Goal: Register for event/course

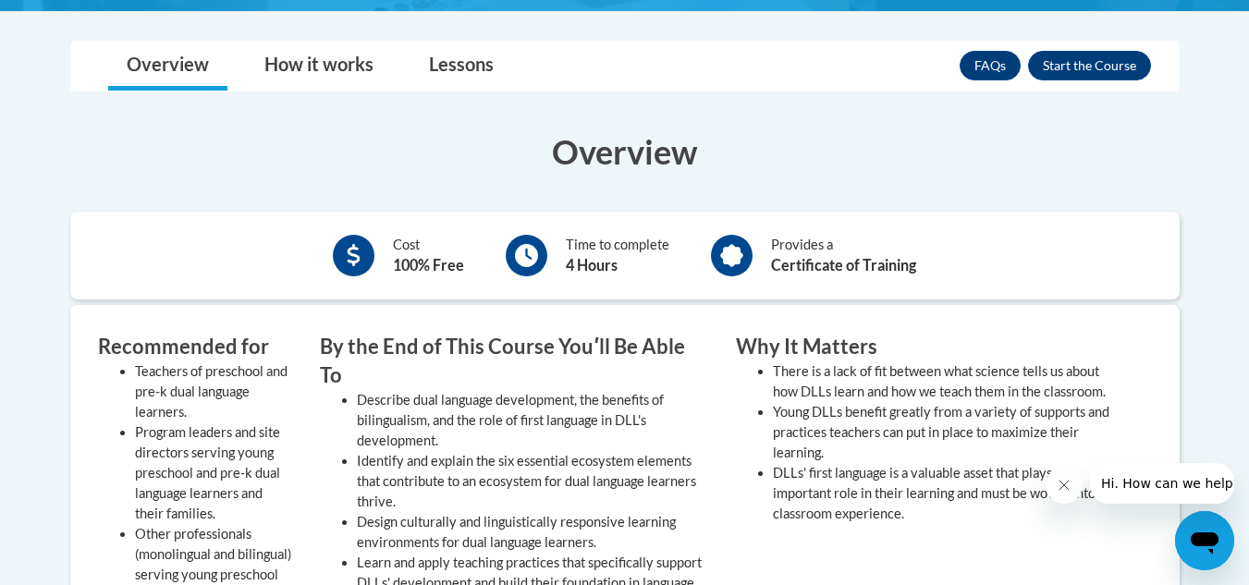
scroll to position [555, 0]
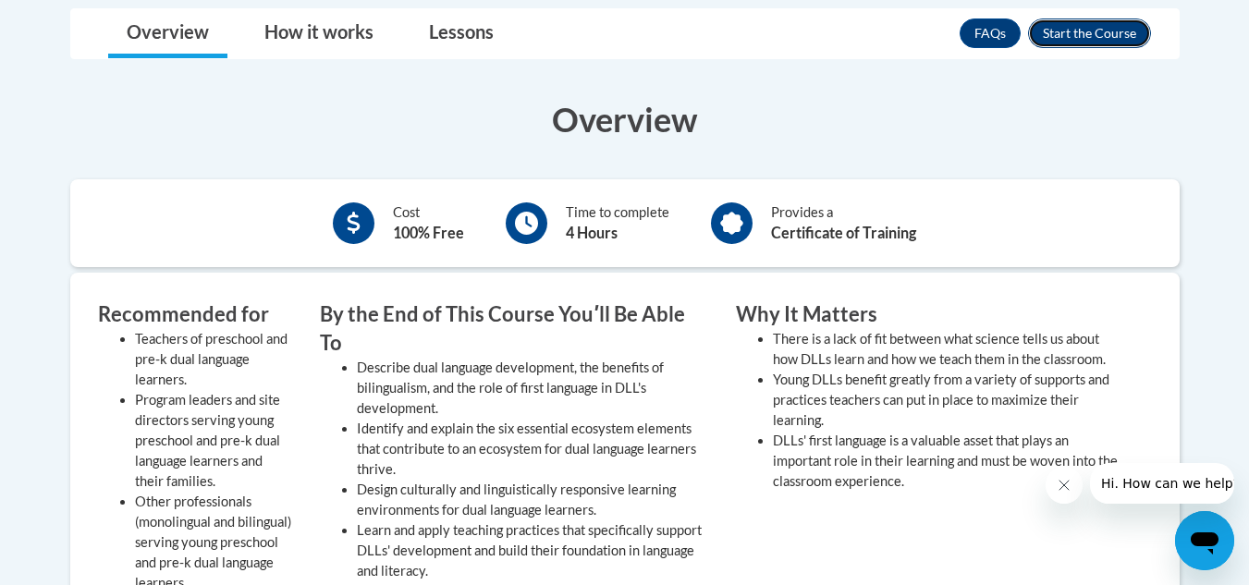
click at [1086, 29] on button "Enroll" at bounding box center [1089, 33] width 123 height 30
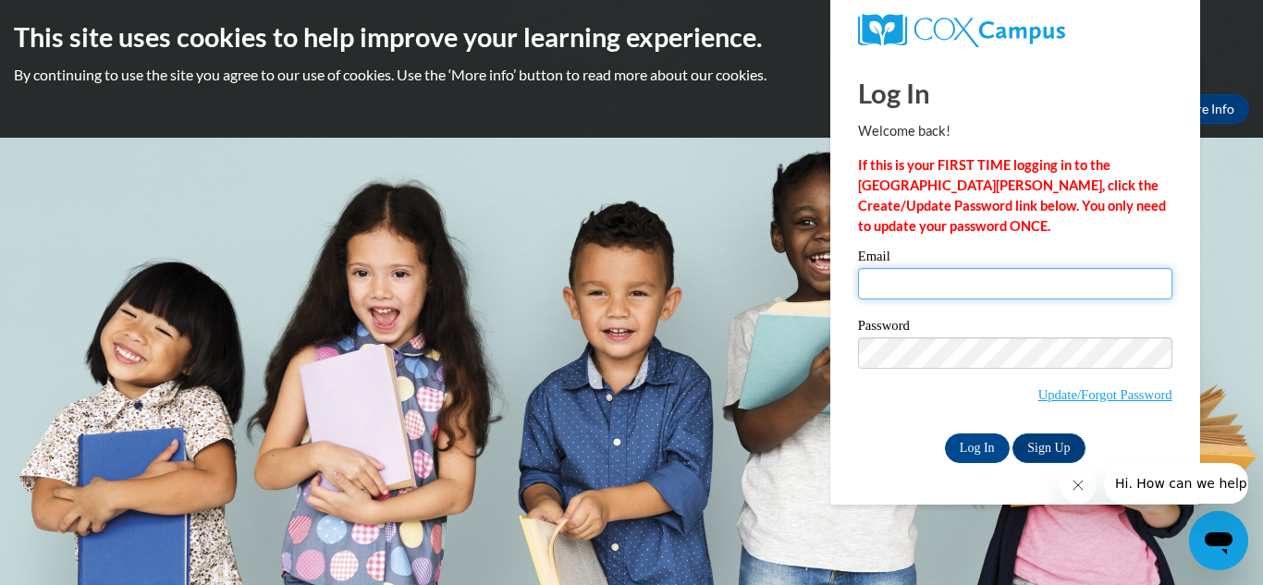
type input "OLGAVASYLYEVA83@GMAIL.COM"
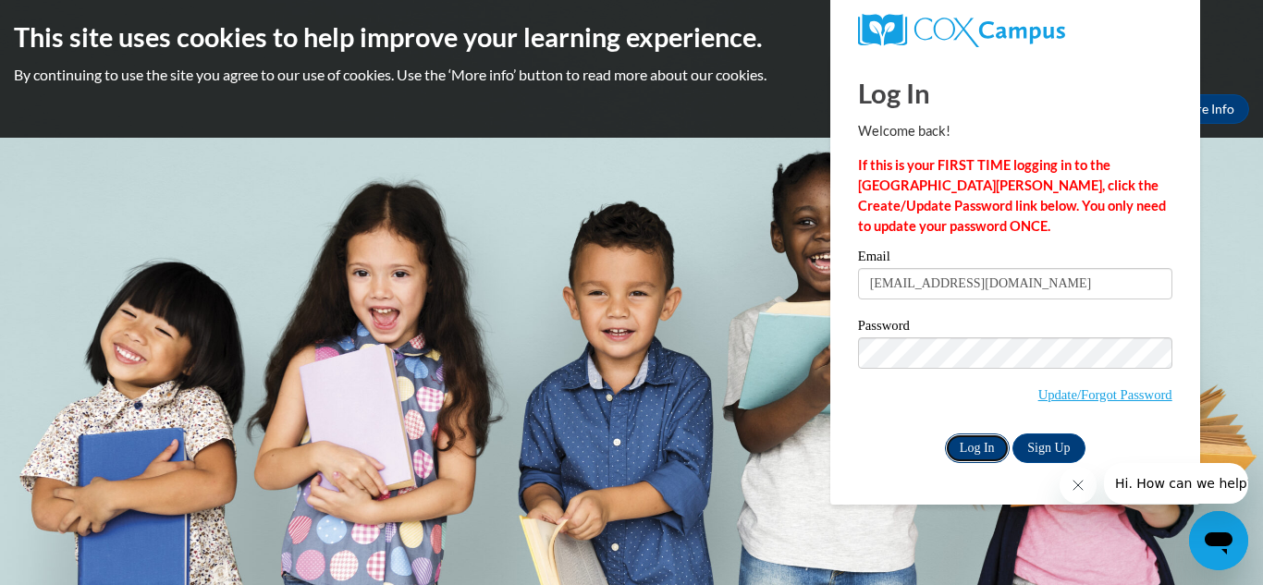
click at [975, 442] on input "Log In" at bounding box center [977, 449] width 65 height 30
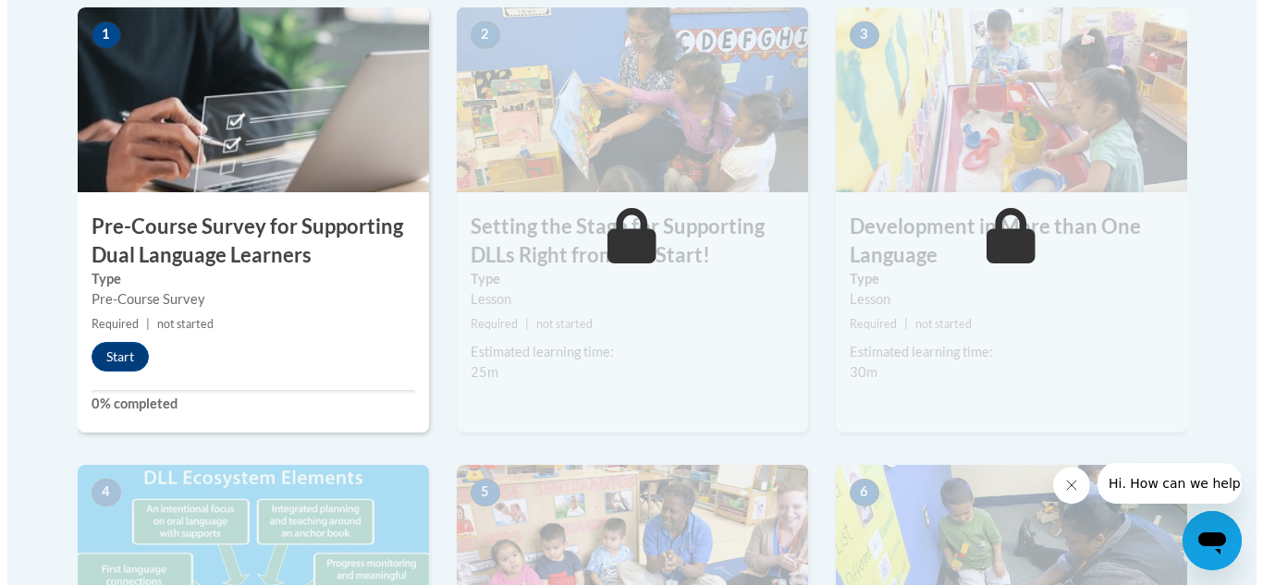
scroll to position [647, 0]
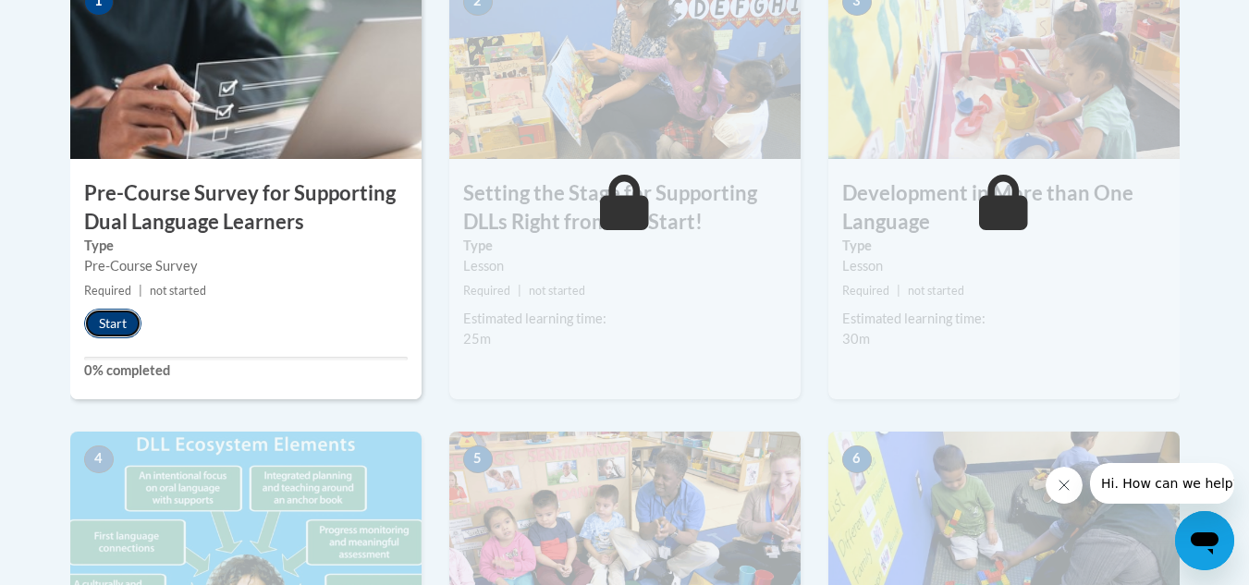
click at [110, 327] on button "Start" at bounding box center [112, 324] width 57 height 30
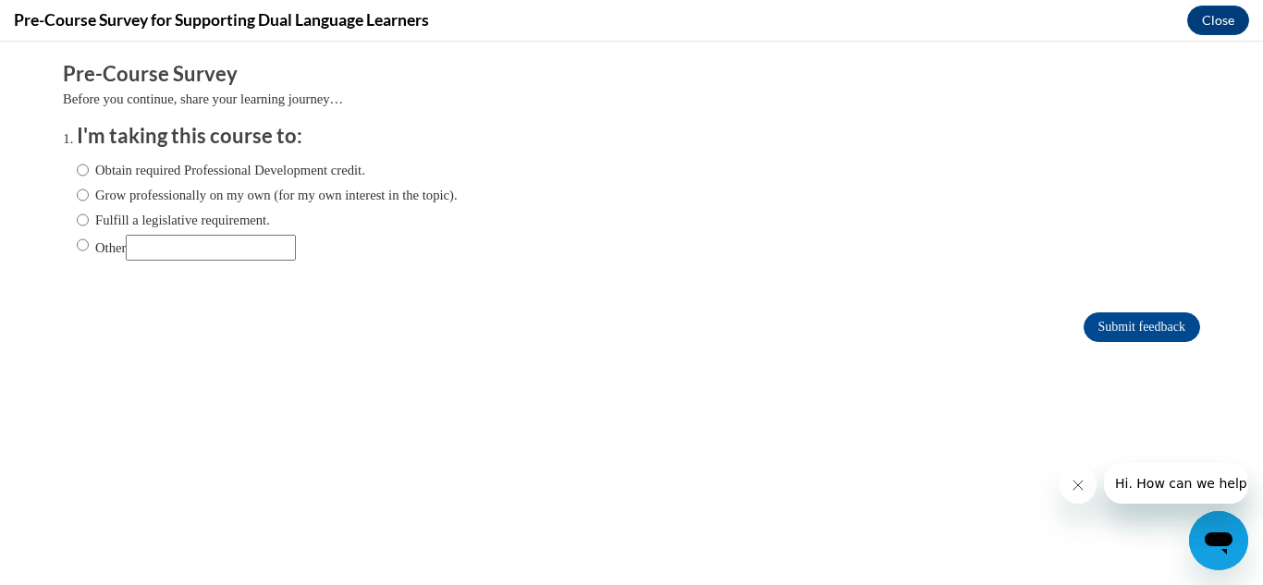
scroll to position [0, 0]
click at [77, 173] on input "Obtain required Professional Development credit." at bounding box center [83, 170] width 12 height 20
radio input "true"
click at [77, 173] on input "Obtain required Professional Development credit." at bounding box center [83, 170] width 12 height 20
click at [1074, 480] on icon "Close message from company" at bounding box center [1077, 485] width 15 height 15
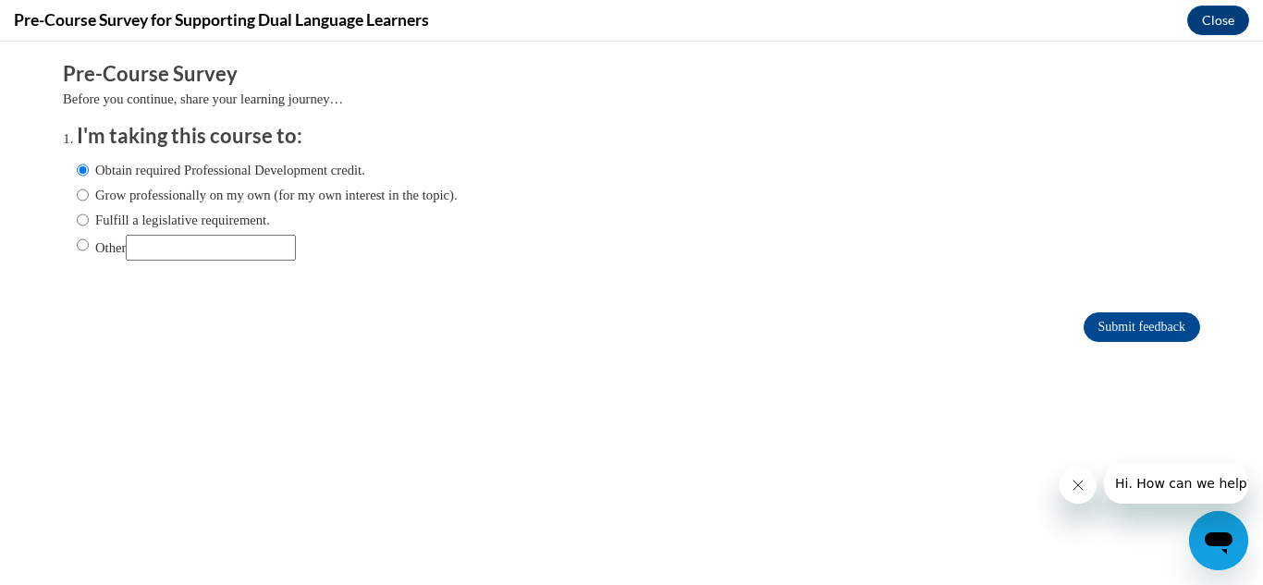
click at [1074, 480] on icon "Close message from company" at bounding box center [1077, 485] width 15 height 15
click at [1115, 328] on input "Submit feedback" at bounding box center [1142, 328] width 117 height 30
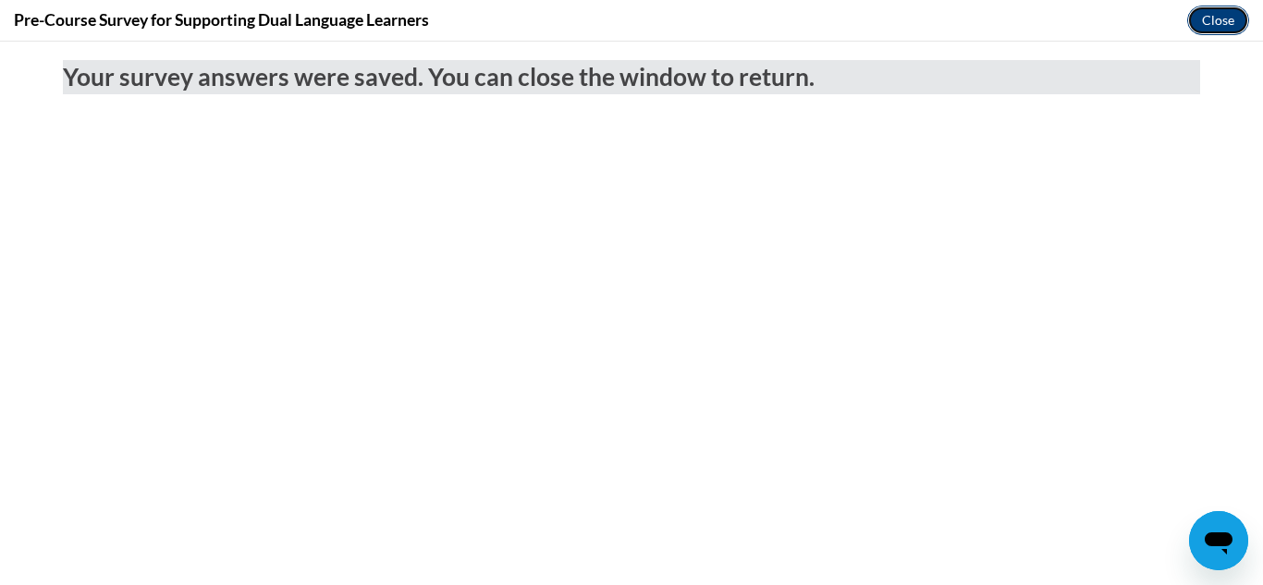
click at [1218, 19] on button "Close" at bounding box center [1218, 21] width 62 height 30
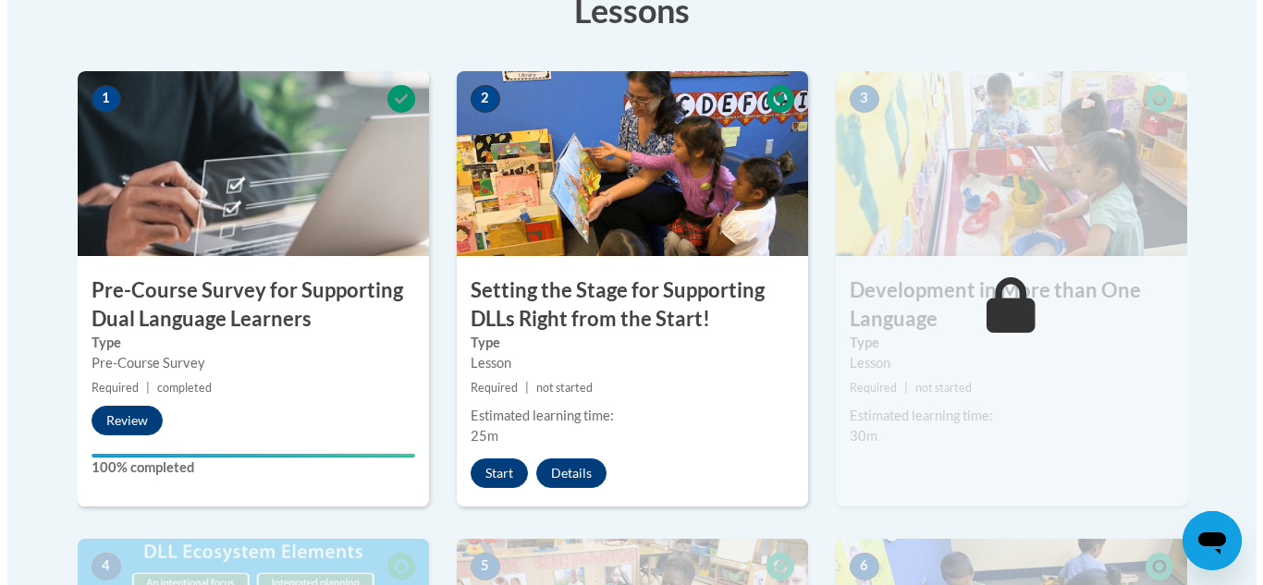
scroll to position [532, 0]
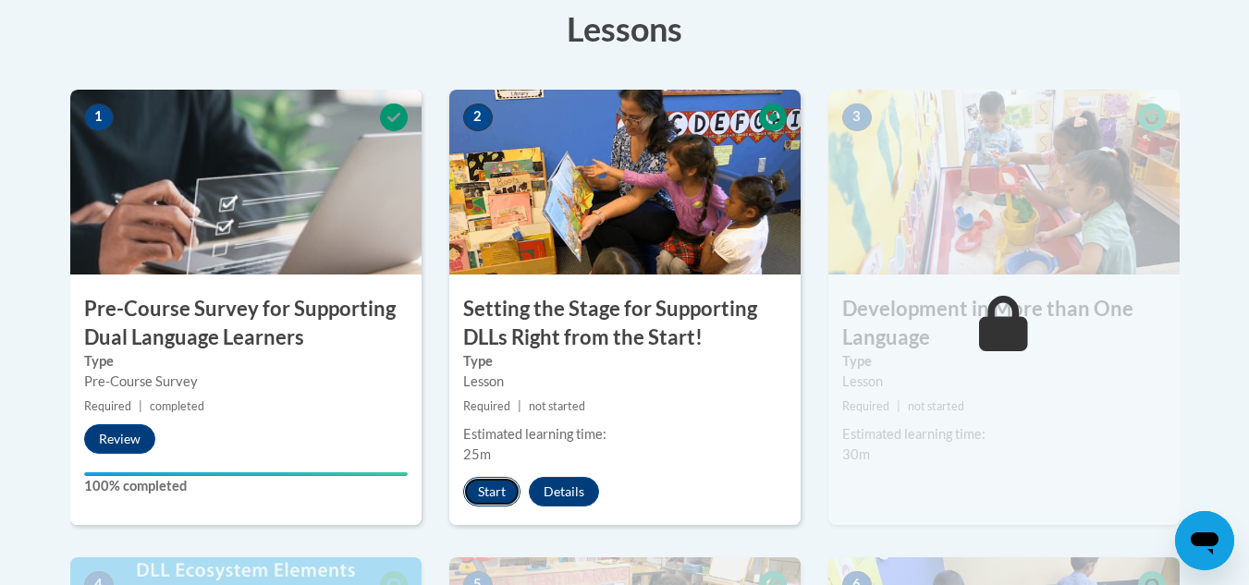
click at [490, 496] on button "Start" at bounding box center [491, 492] width 57 height 30
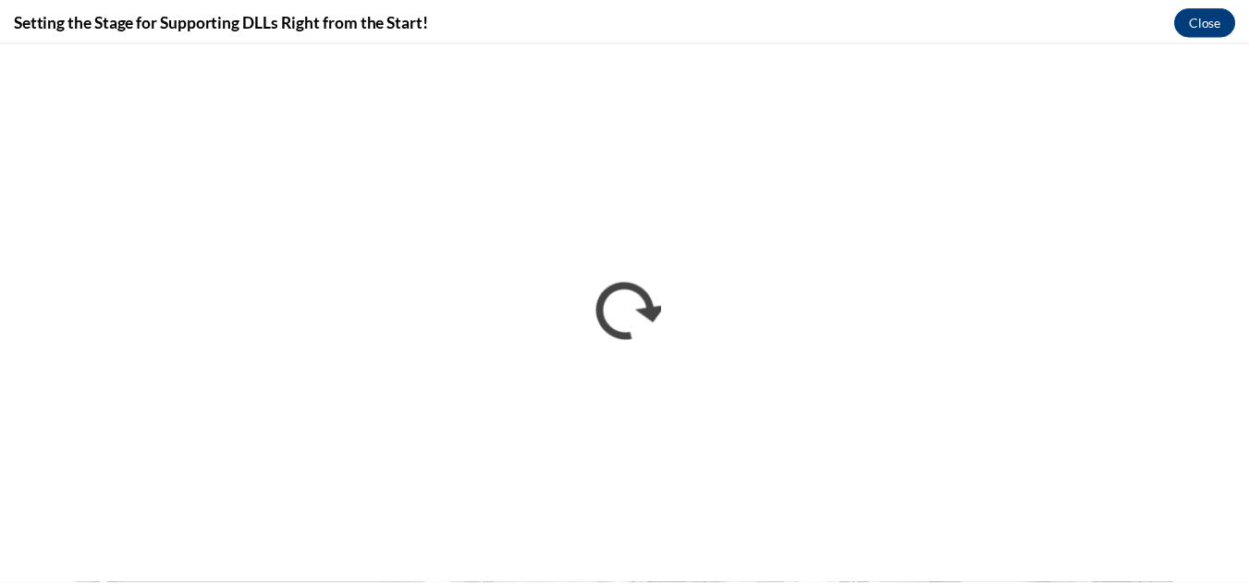
scroll to position [0, 0]
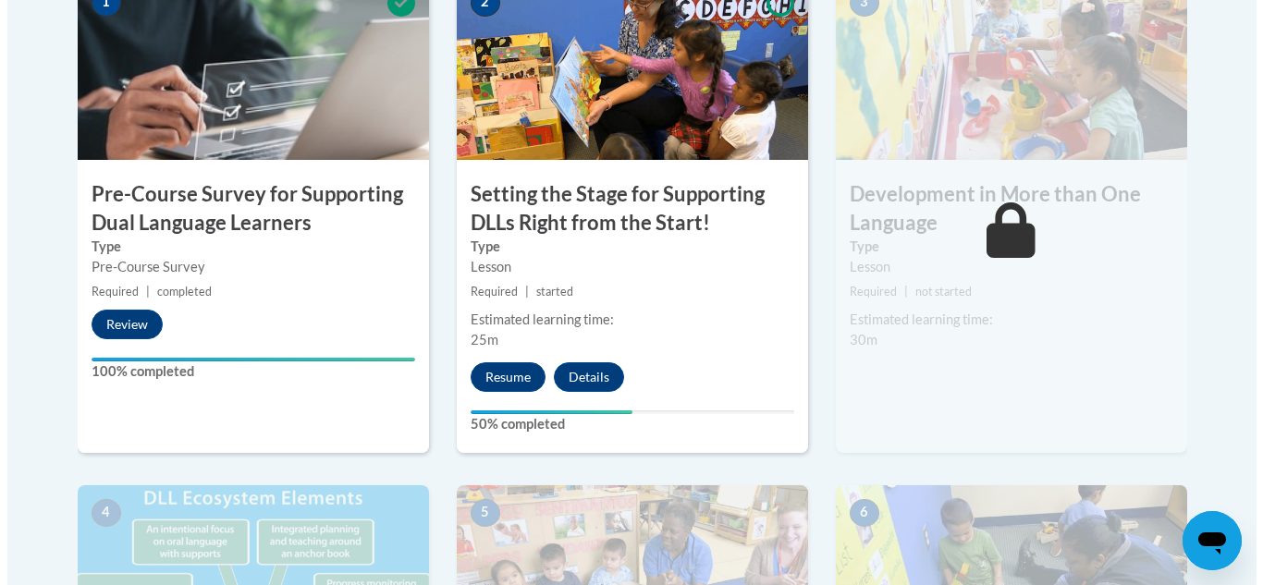
scroll to position [647, 0]
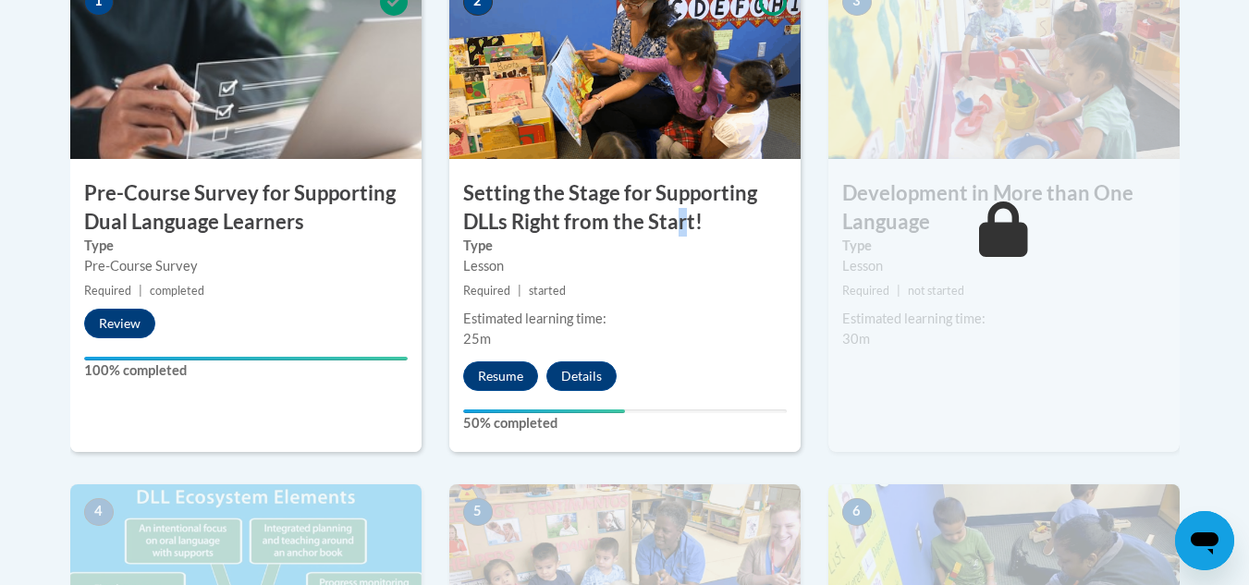
click at [680, 217] on h3 "Setting the Stage for Supporting DLLs Right from the Start!" at bounding box center [624, 207] width 351 height 57
click at [503, 368] on button "Resume" at bounding box center [500, 377] width 75 height 30
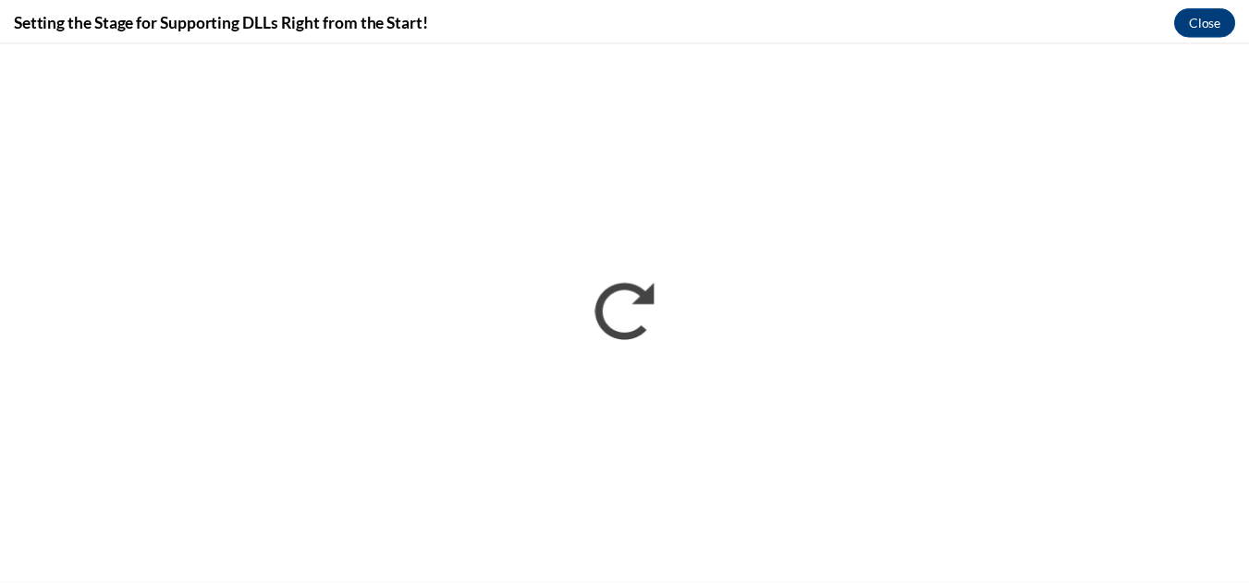
scroll to position [0, 0]
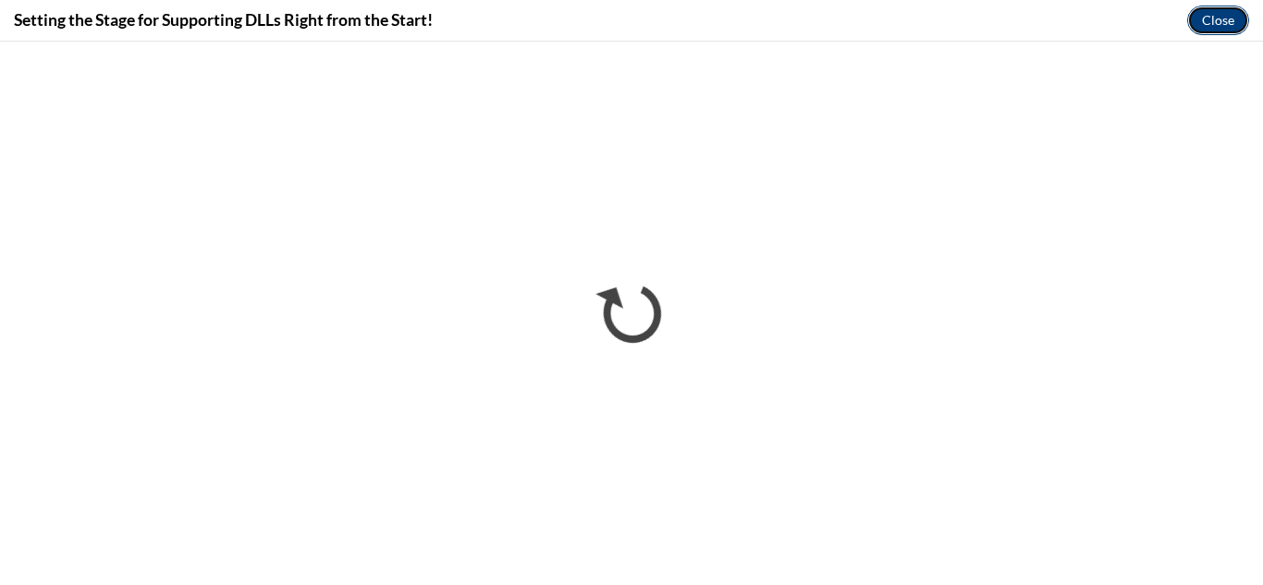
click at [1210, 20] on button "Close" at bounding box center [1218, 21] width 62 height 30
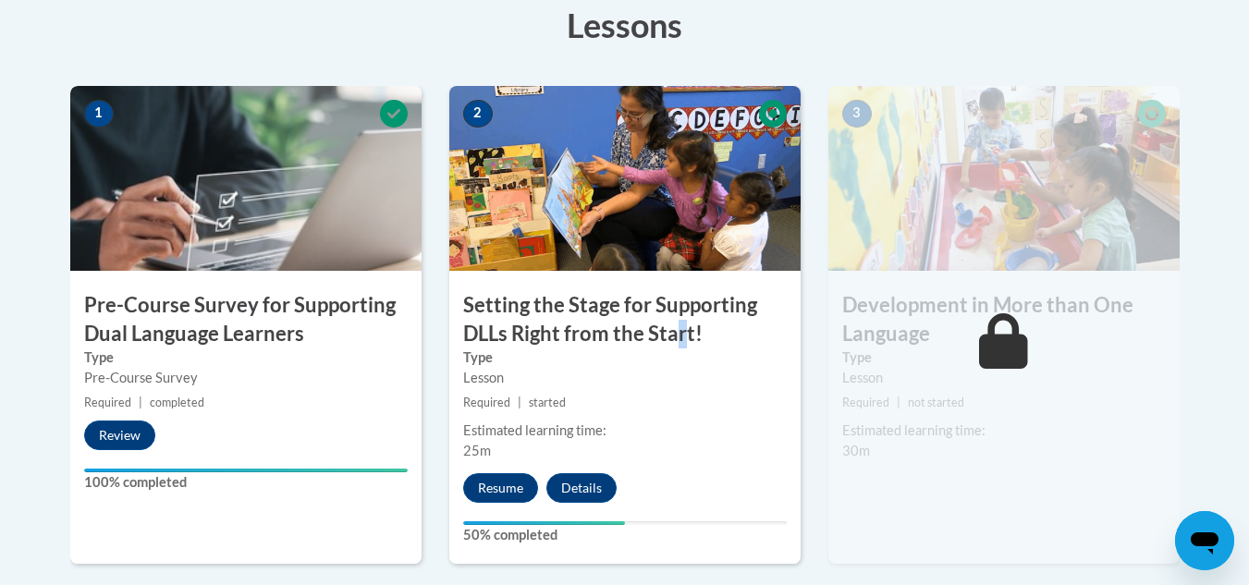
scroll to position [740, 0]
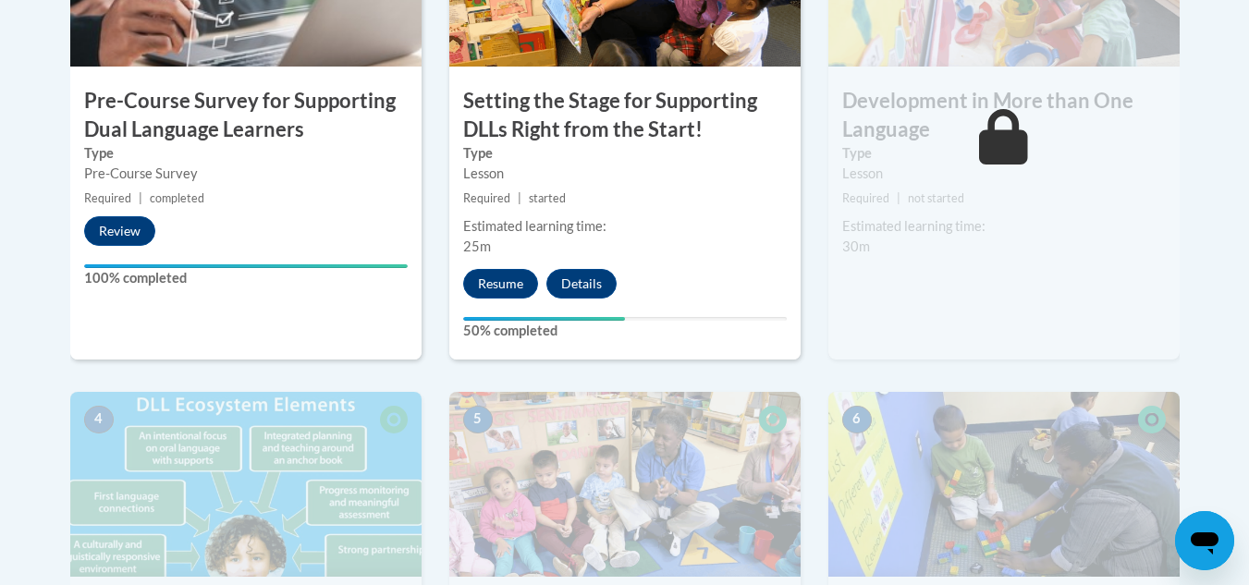
click at [553, 202] on span "started" at bounding box center [547, 198] width 37 height 14
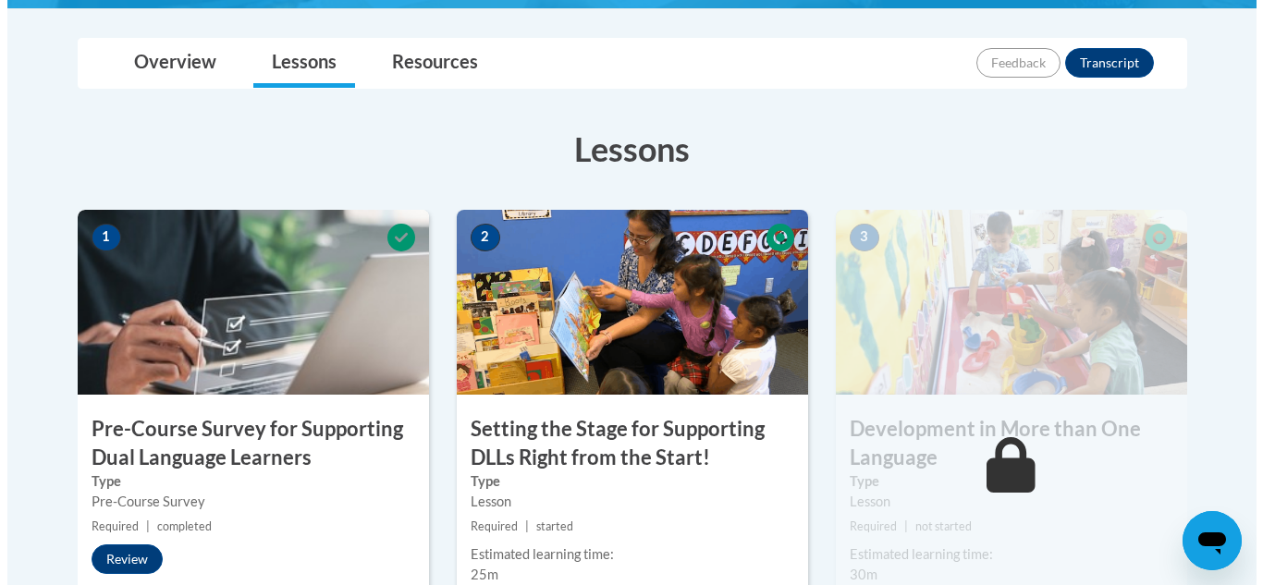
scroll to position [555, 0]
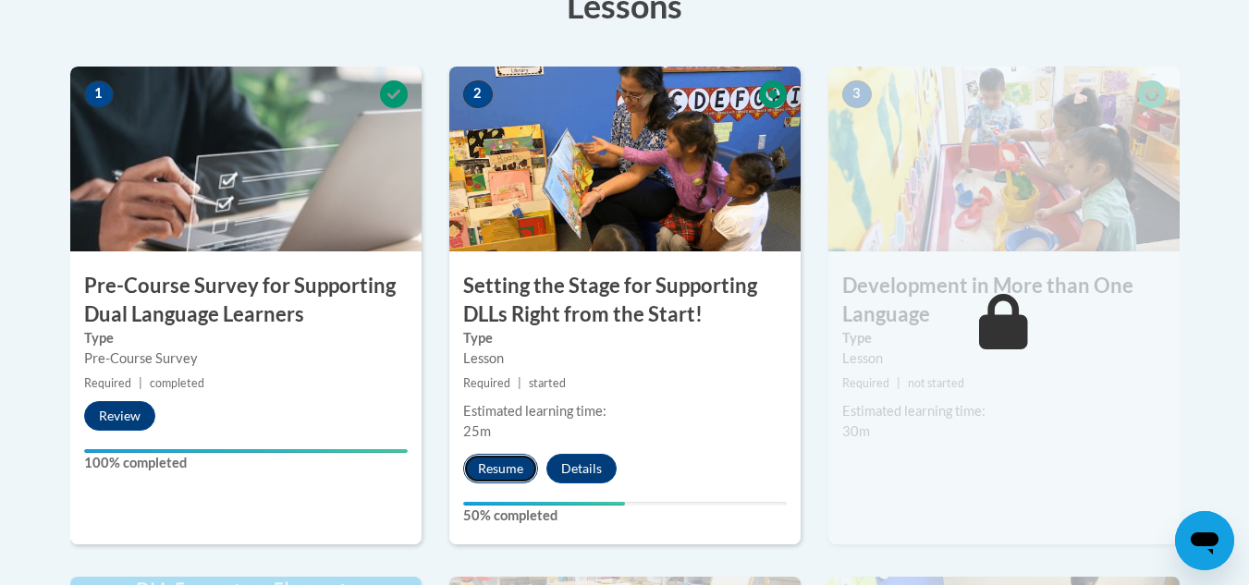
click at [503, 472] on button "Resume" at bounding box center [500, 469] width 75 height 30
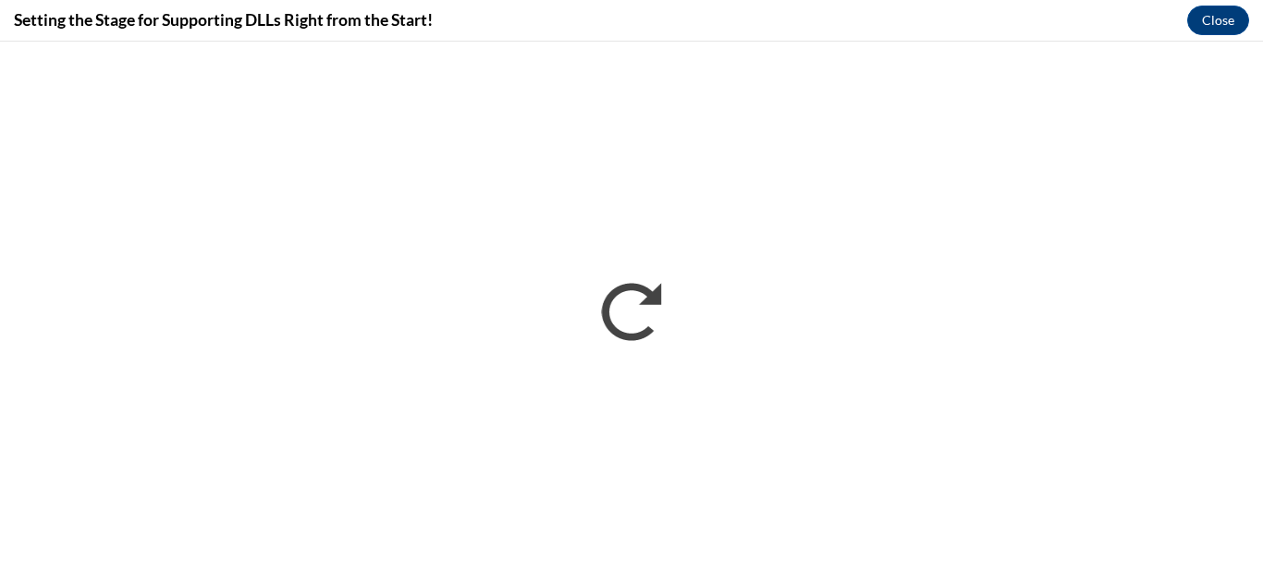
scroll to position [0, 0]
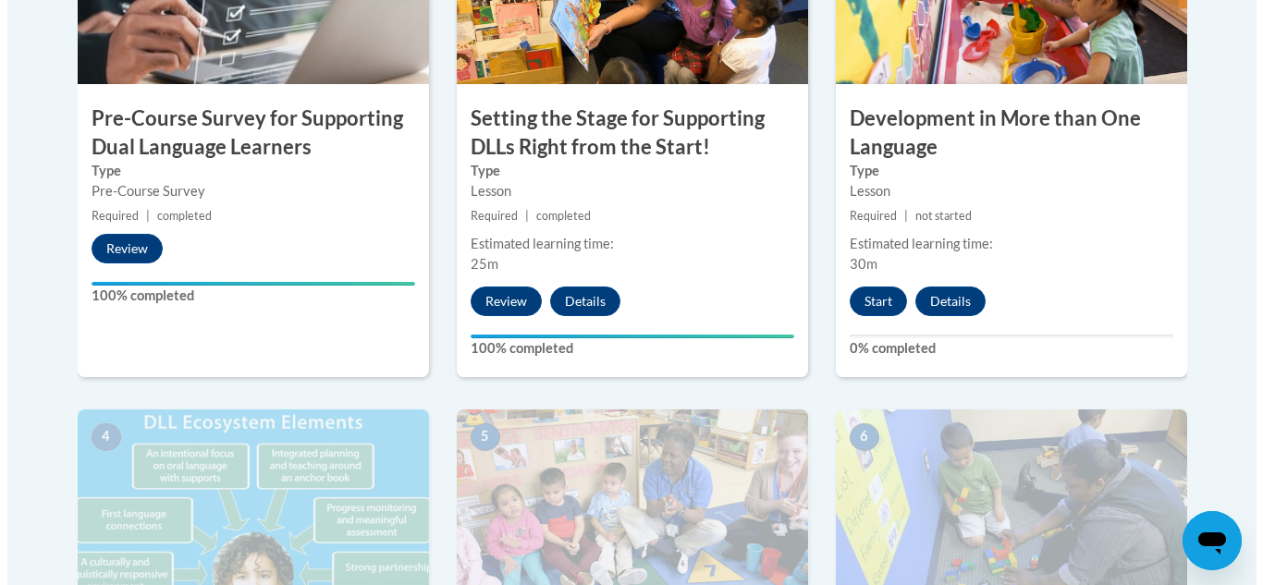
scroll to position [647, 0]
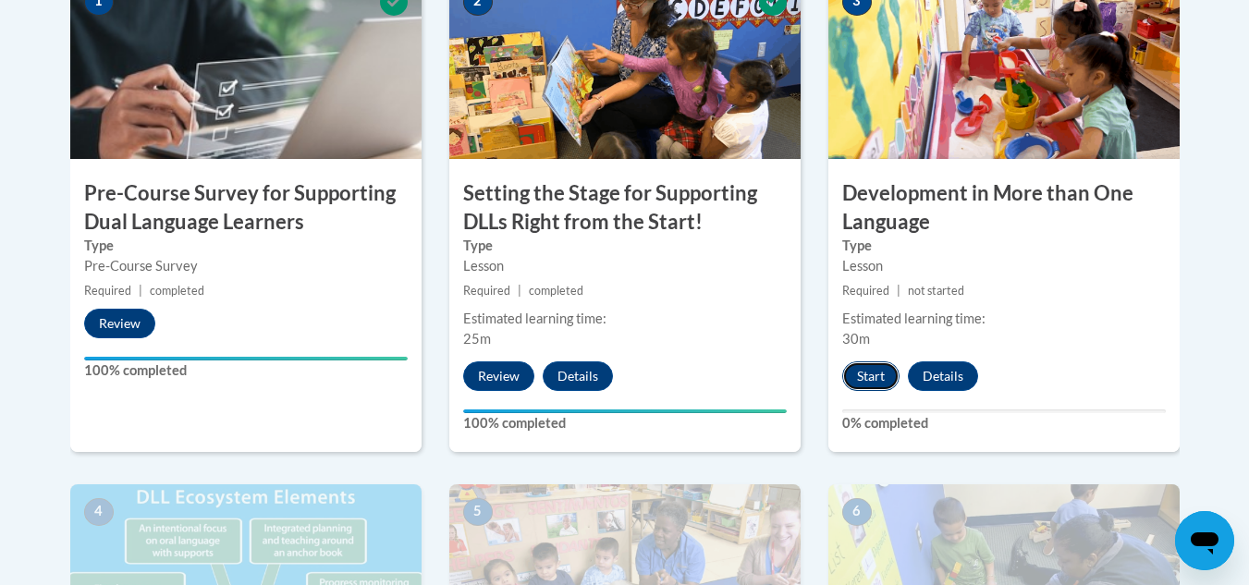
click at [875, 375] on button "Start" at bounding box center [870, 377] width 57 height 30
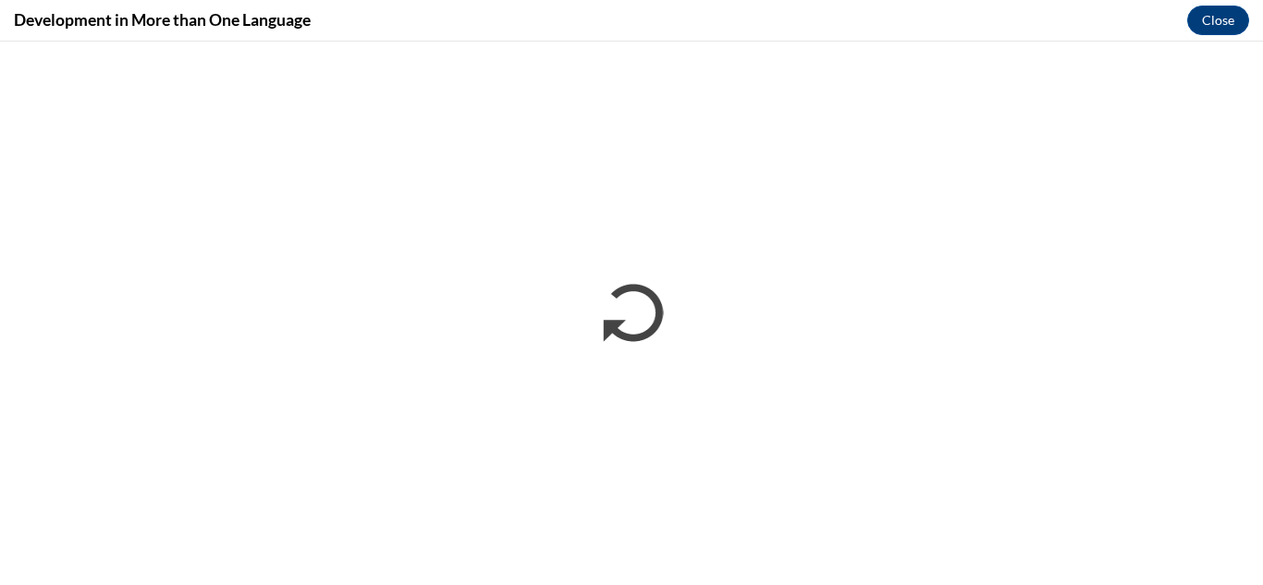
scroll to position [0, 0]
